Goal: Find specific page/section: Find specific page/section

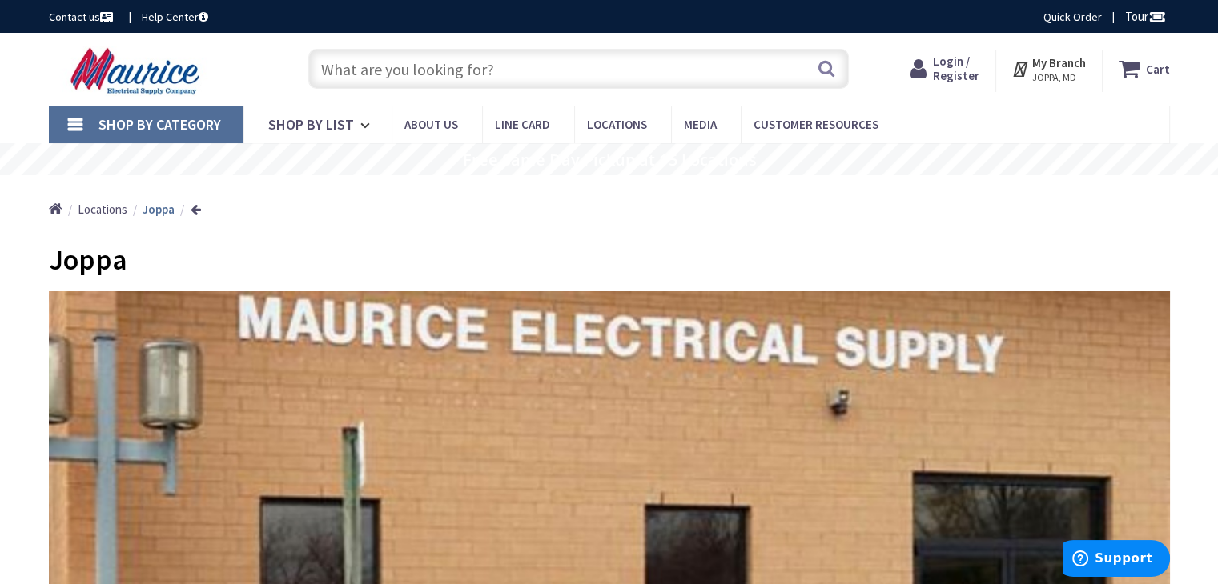
click at [368, 77] on input "text" at bounding box center [578, 69] width 540 height 40
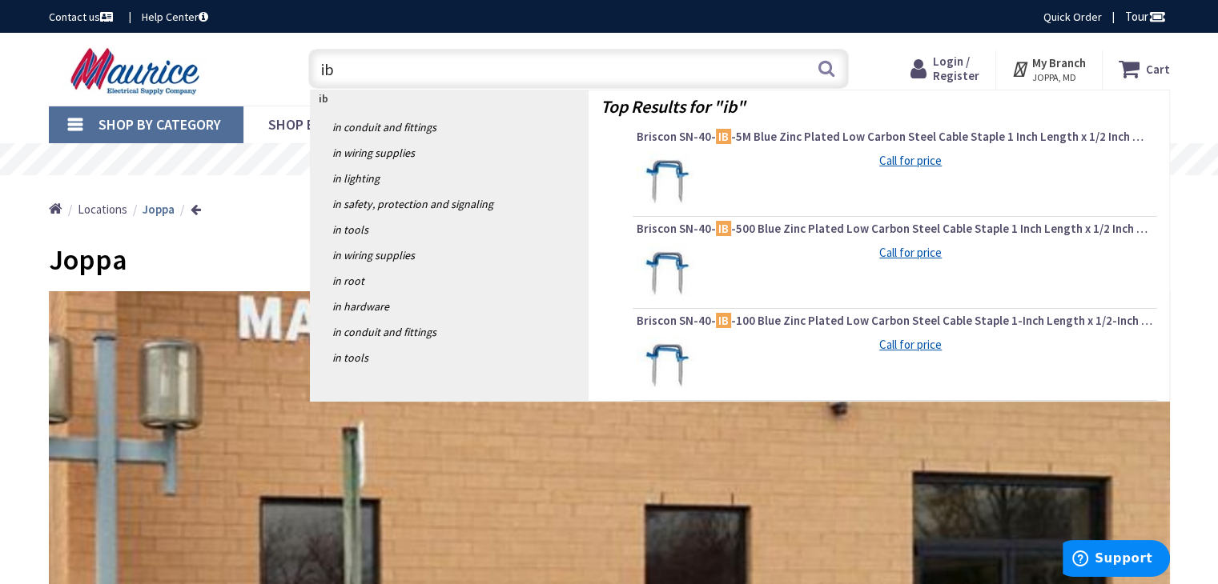
type input "i"
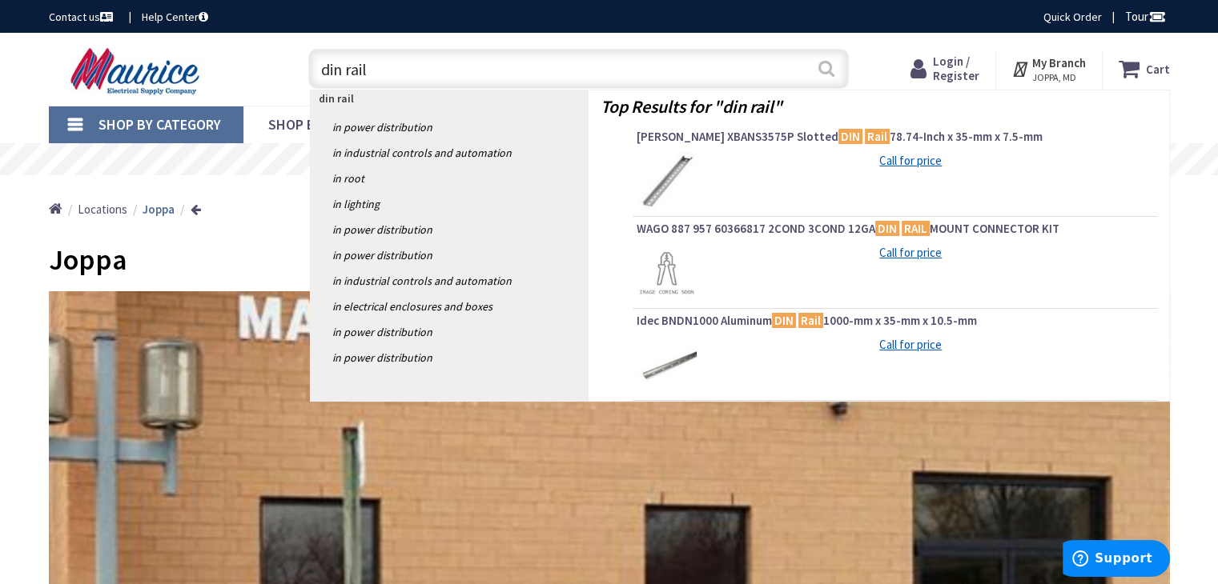
type input "din rail"
click at [826, 67] on button "Search" at bounding box center [826, 68] width 21 height 36
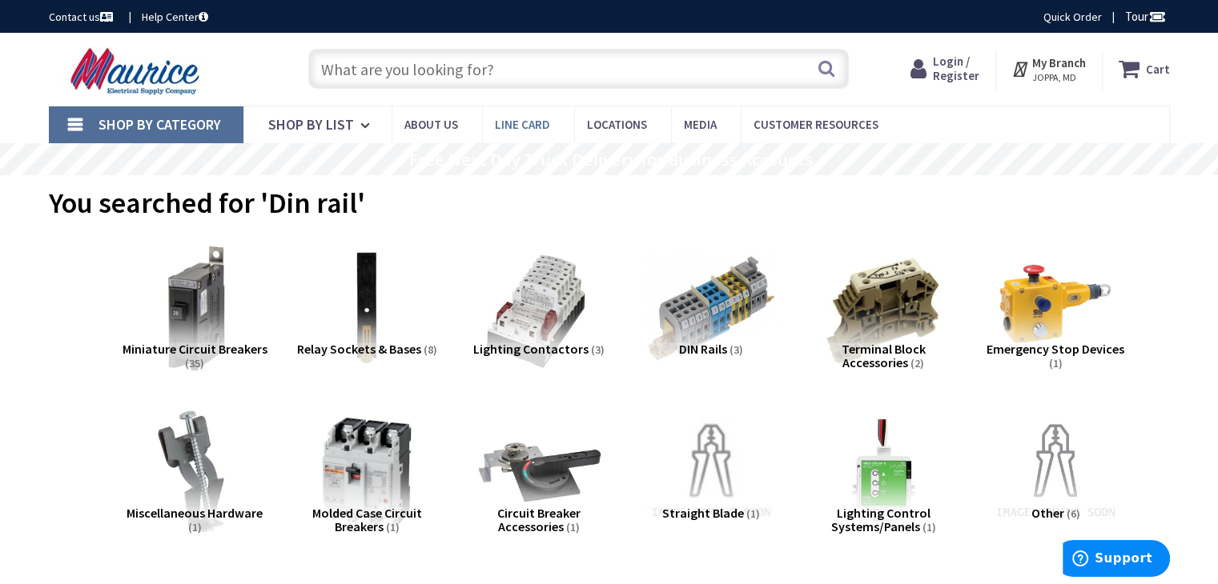
click at [510, 126] on span "Line Card" at bounding box center [522, 124] width 55 height 15
